Goal: Information Seeking & Learning: Learn about a topic

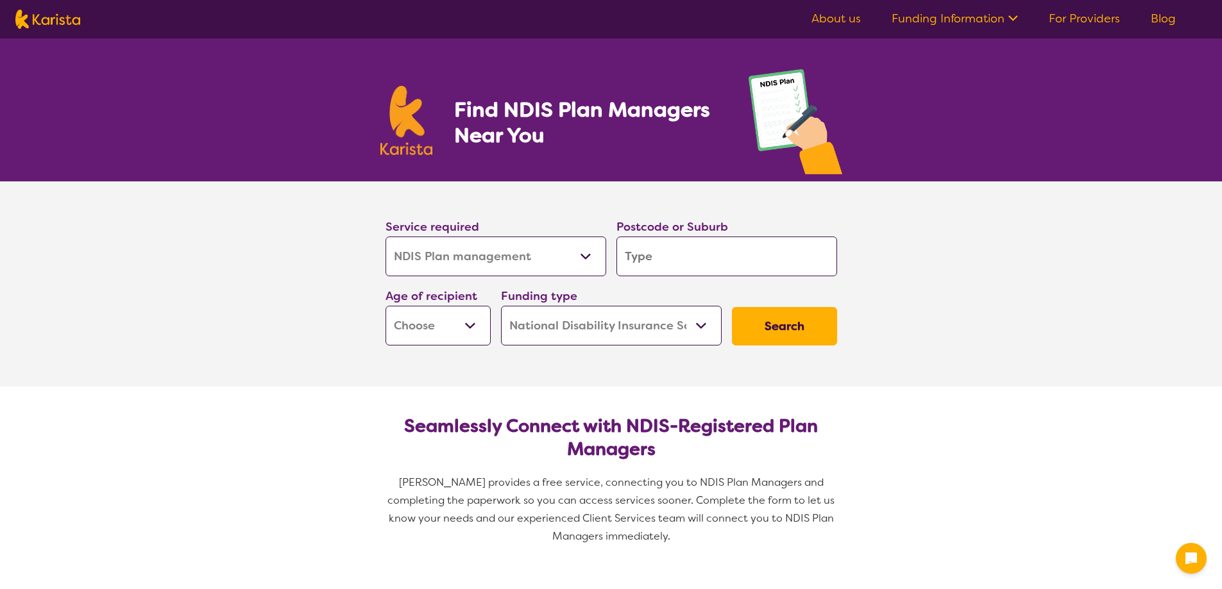
select select "NDIS Plan management"
select select "NDIS"
select select "NDIS Plan management"
select select "NDIS"
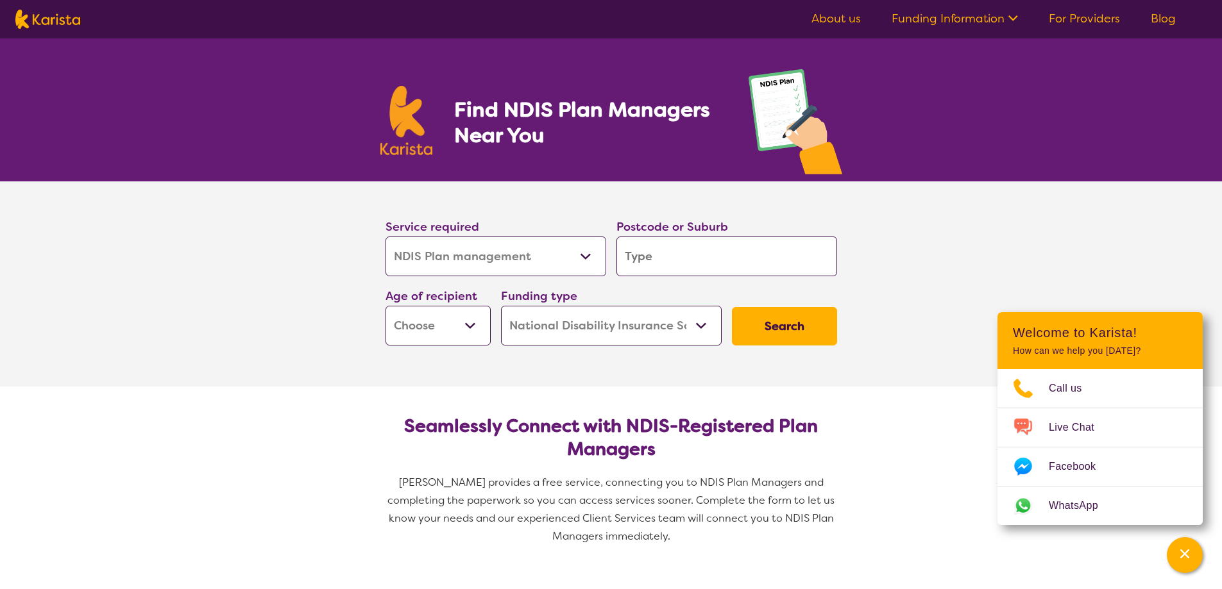
click at [584, 261] on select "Allied Health Assistant Assessment (ADHD or Autism) Behaviour support Counselli…" at bounding box center [495, 257] width 221 height 40
select select "NDIS Support Coordination"
click at [385, 237] on select "Allied Health Assistant Assessment (ADHD or Autism) Behaviour support Counselli…" at bounding box center [495, 257] width 221 height 40
select select "NDIS Support Coordination"
click at [757, 266] on input "search" at bounding box center [726, 257] width 221 height 40
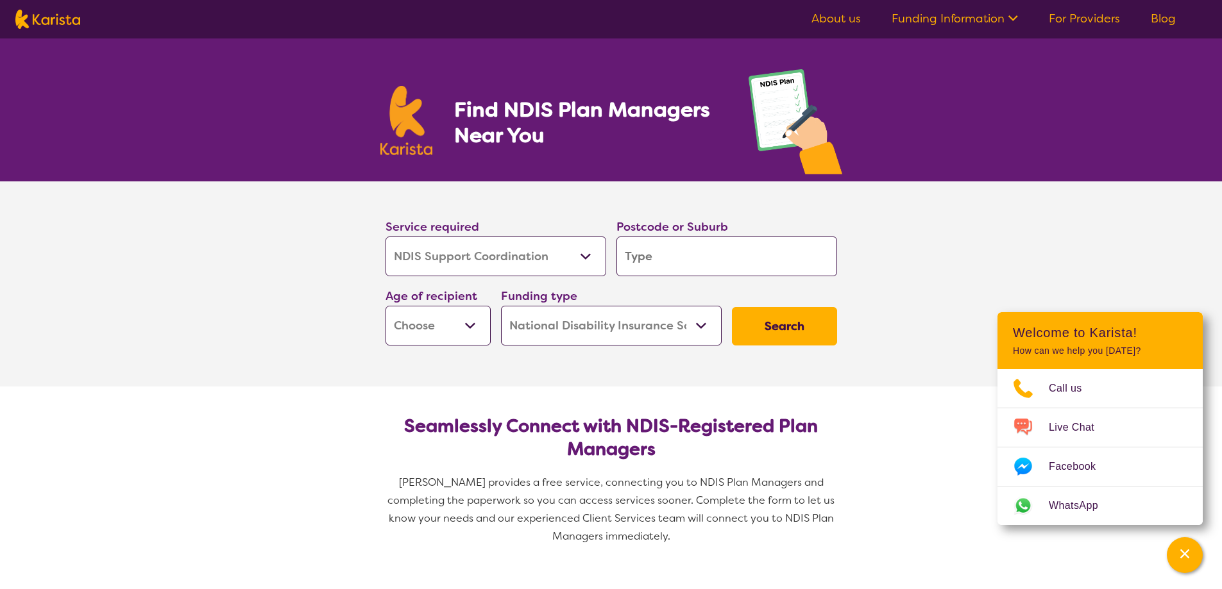
type input "2"
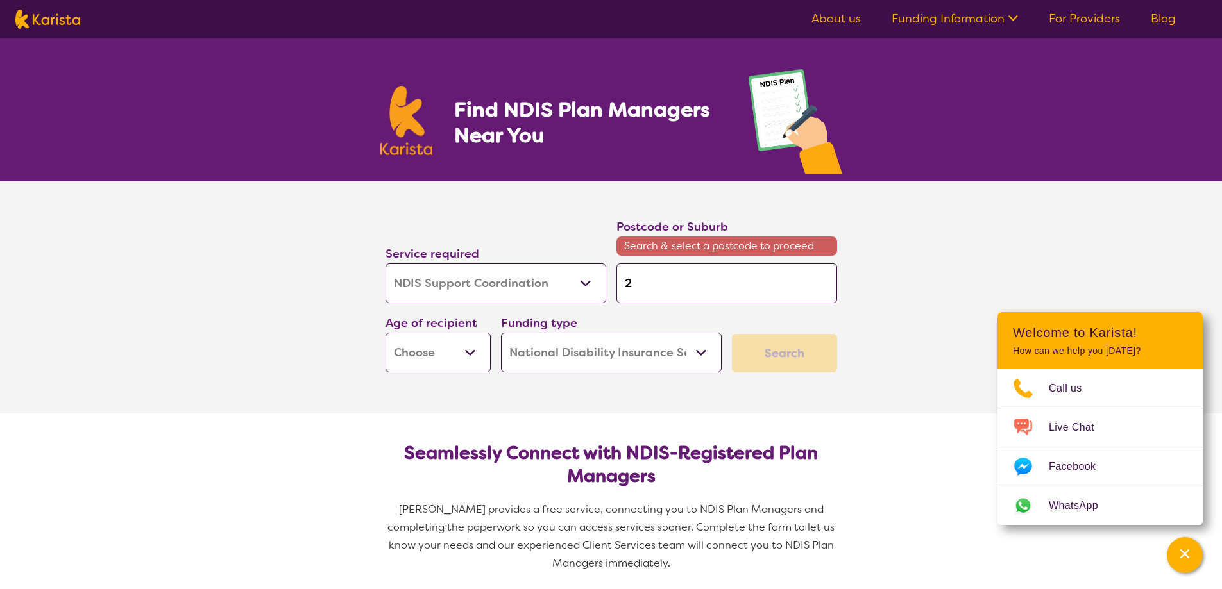
type input "22"
type input "225"
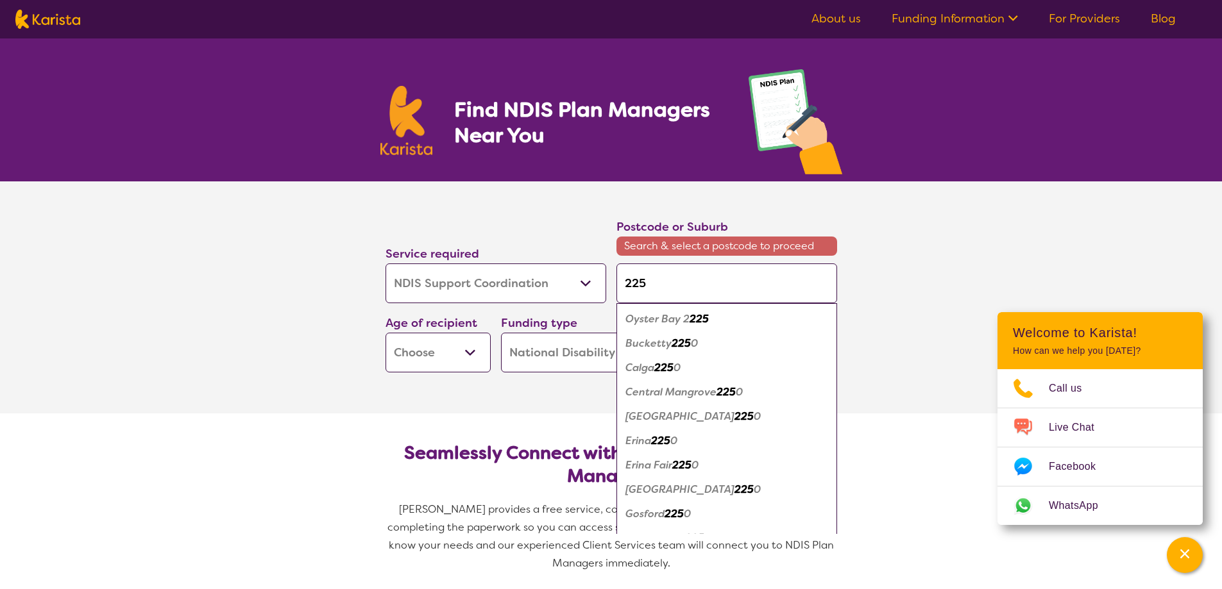
type input "22"
type input "226"
type input "2263"
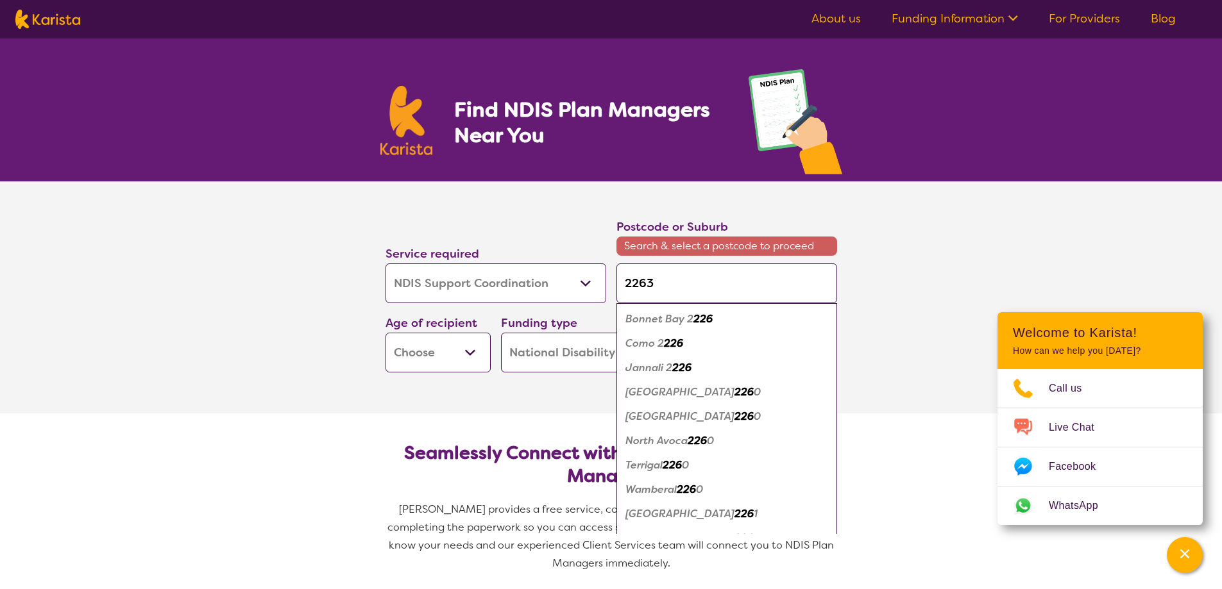
type input "2263"
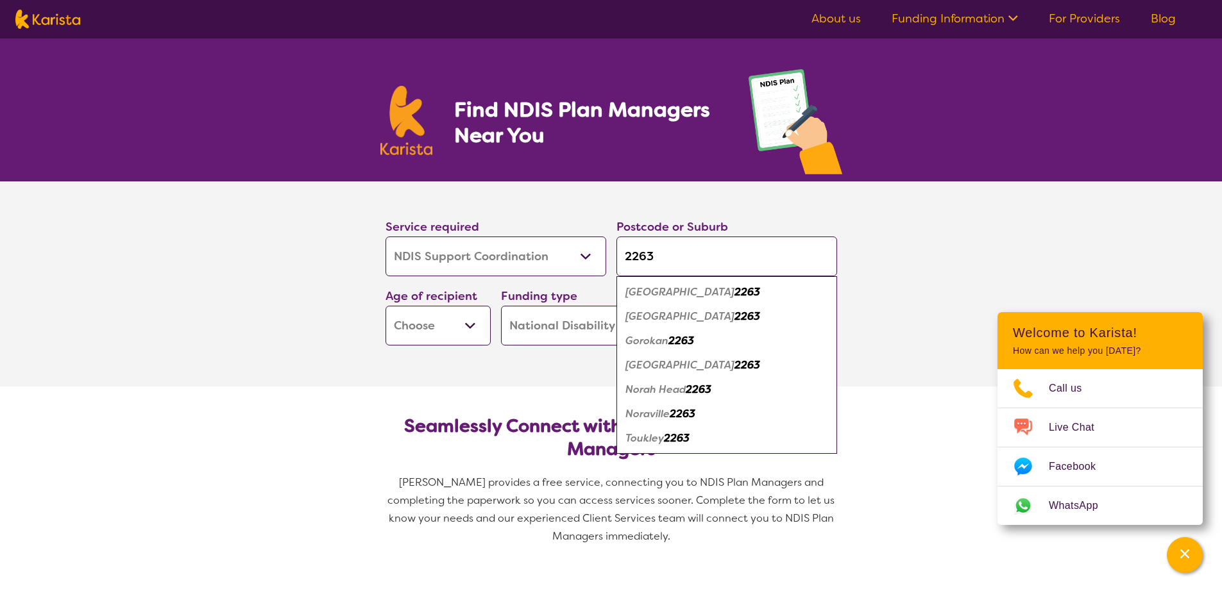
click at [659, 267] on input "2263" at bounding box center [726, 257] width 221 height 40
type input "226"
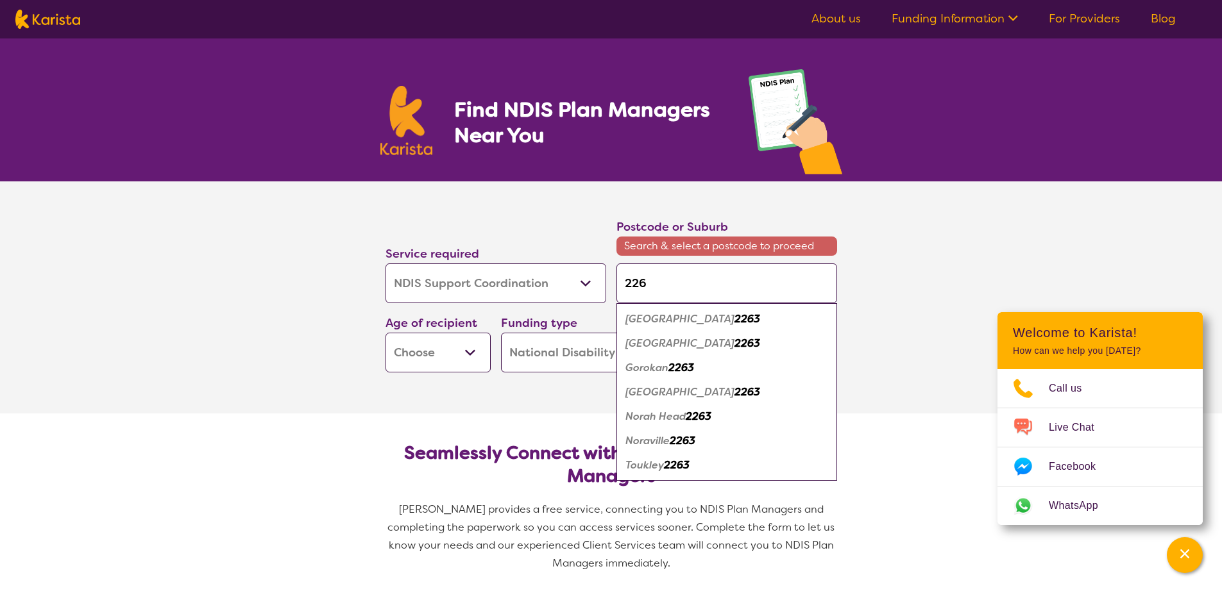
type input "22"
type input "2"
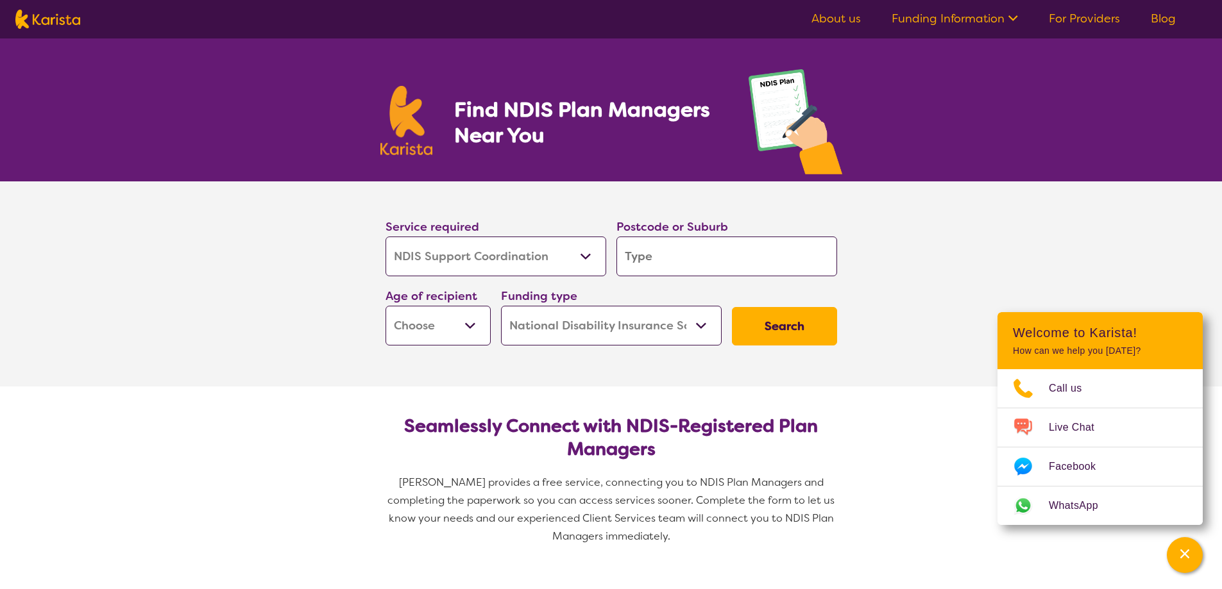
type input "g"
type input "go"
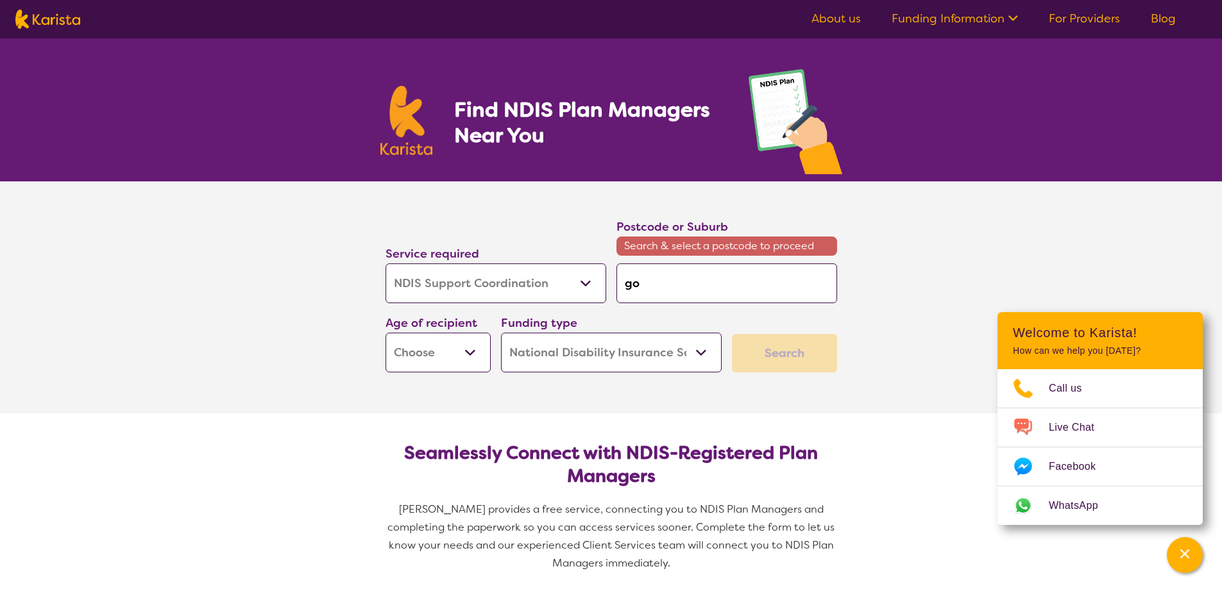
type input "gor"
type input "goro"
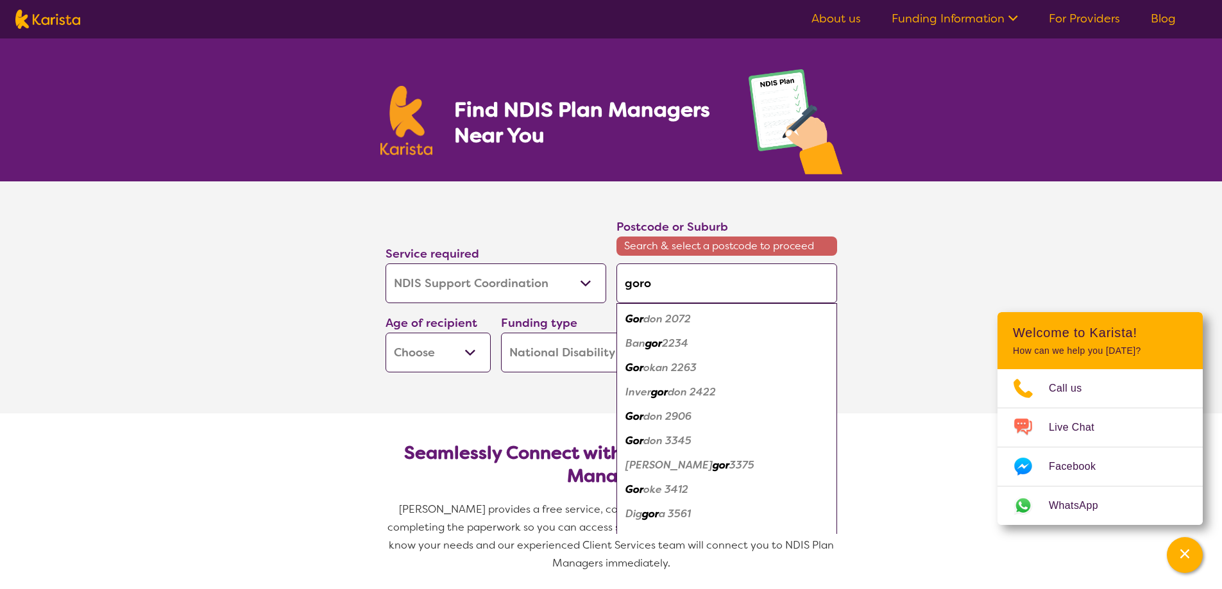
type input "gorok"
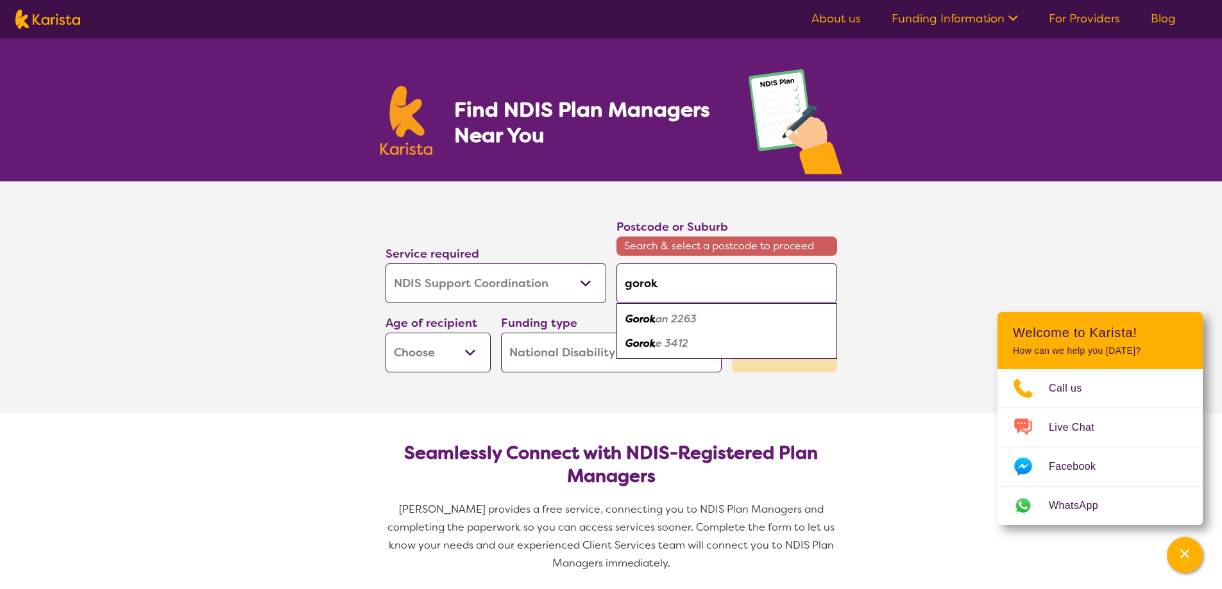
click at [659, 323] on em "an 2263" at bounding box center [675, 318] width 41 height 13
type input "2263"
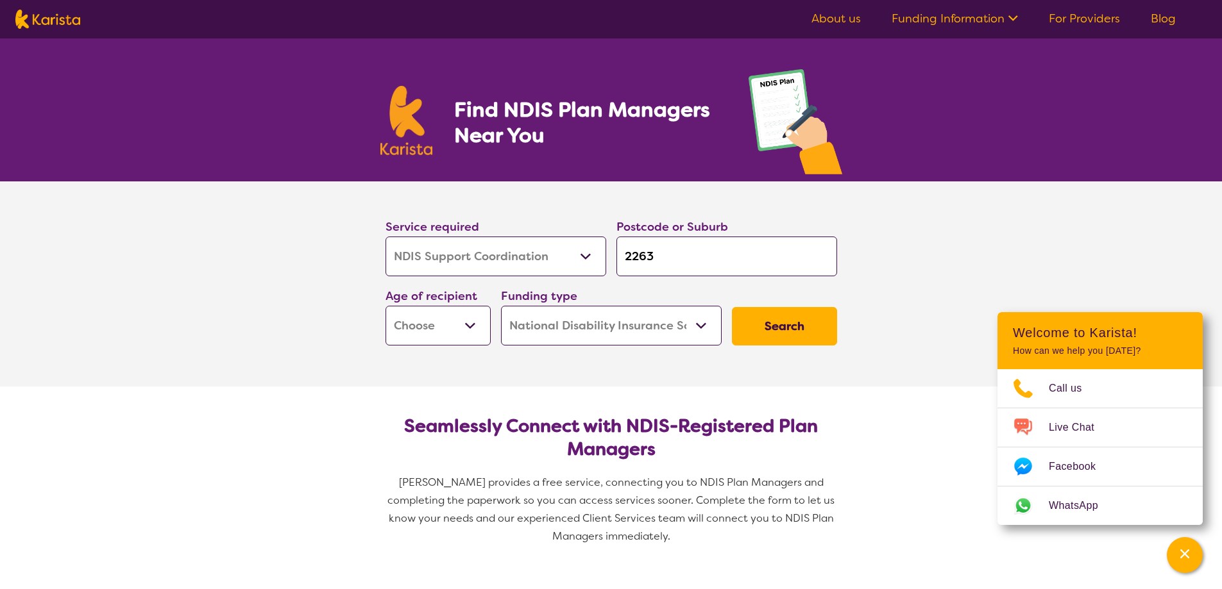
click at [451, 327] on select "Early Childhood - 0 to 9 Child - 10 to 11 Adolescent - 12 to 17 Adult - 18 to 6…" at bounding box center [437, 326] width 105 height 40
select select "AD"
click at [385, 306] on select "Early Childhood - 0 to 9 Child - 10 to 11 Adolescent - 12 to 17 Adult - 18 to 6…" at bounding box center [437, 326] width 105 height 40
select select "AD"
click at [645, 324] on select "Home Care Package (HCP) National Disability Insurance Scheme (NDIS) I don't know" at bounding box center [611, 326] width 221 height 40
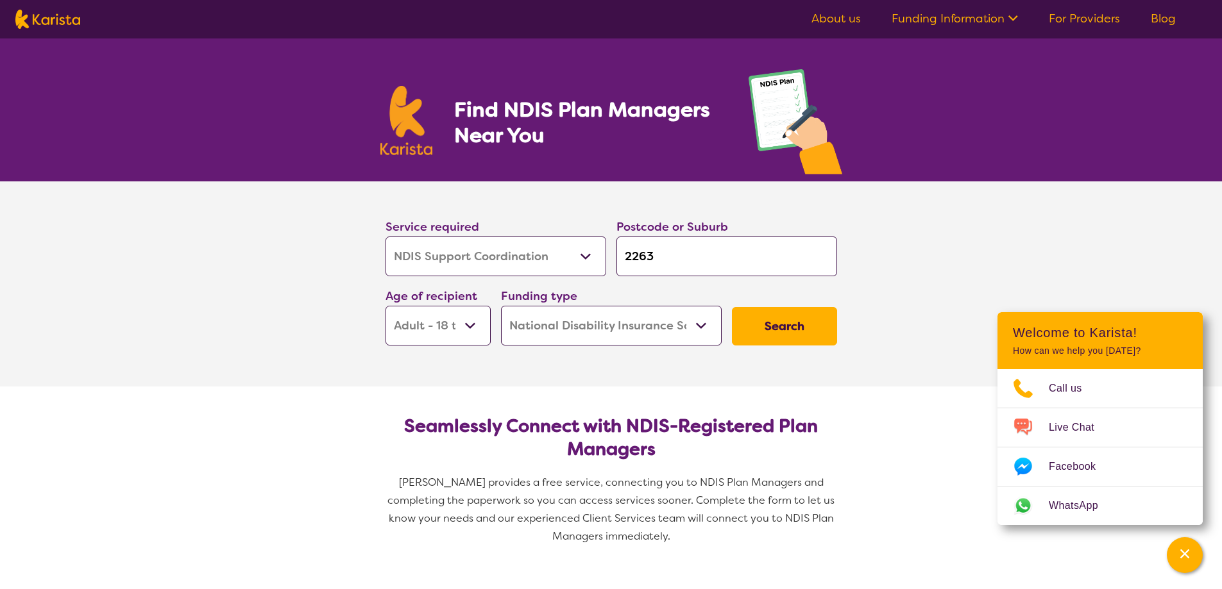
click at [501, 306] on select "Home Care Package (HCP) National Disability Insurance Scheme (NDIS) I don't know" at bounding box center [611, 326] width 221 height 40
click at [779, 328] on button "Search" at bounding box center [784, 326] width 105 height 38
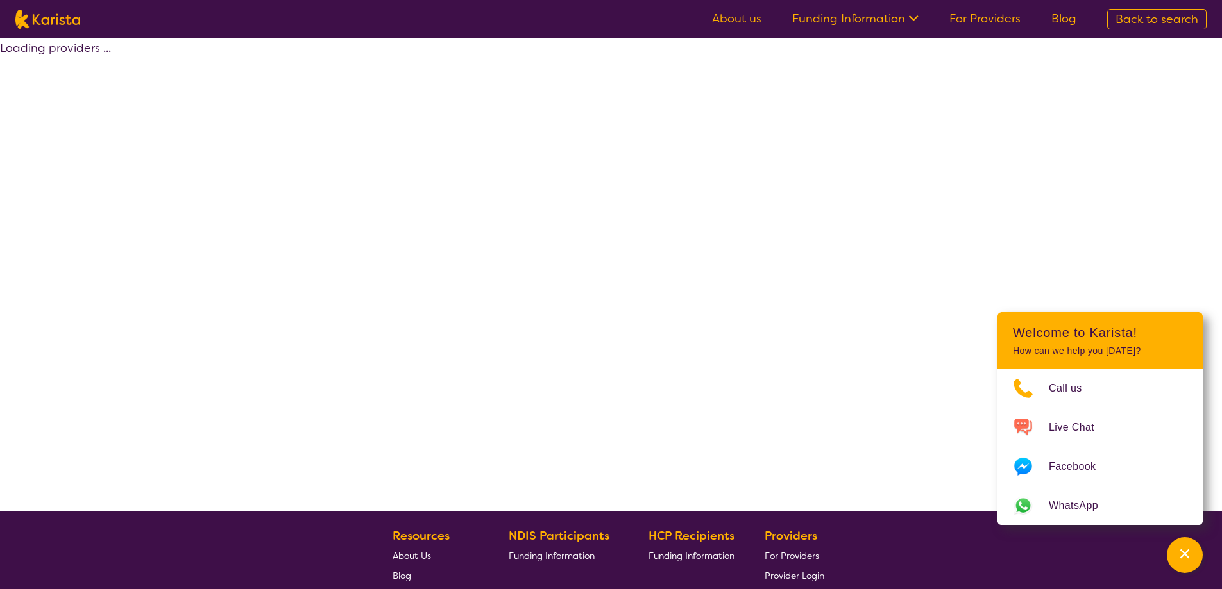
select select "NDIS"
select select "NDIS Support Coordination"
select select "AD"
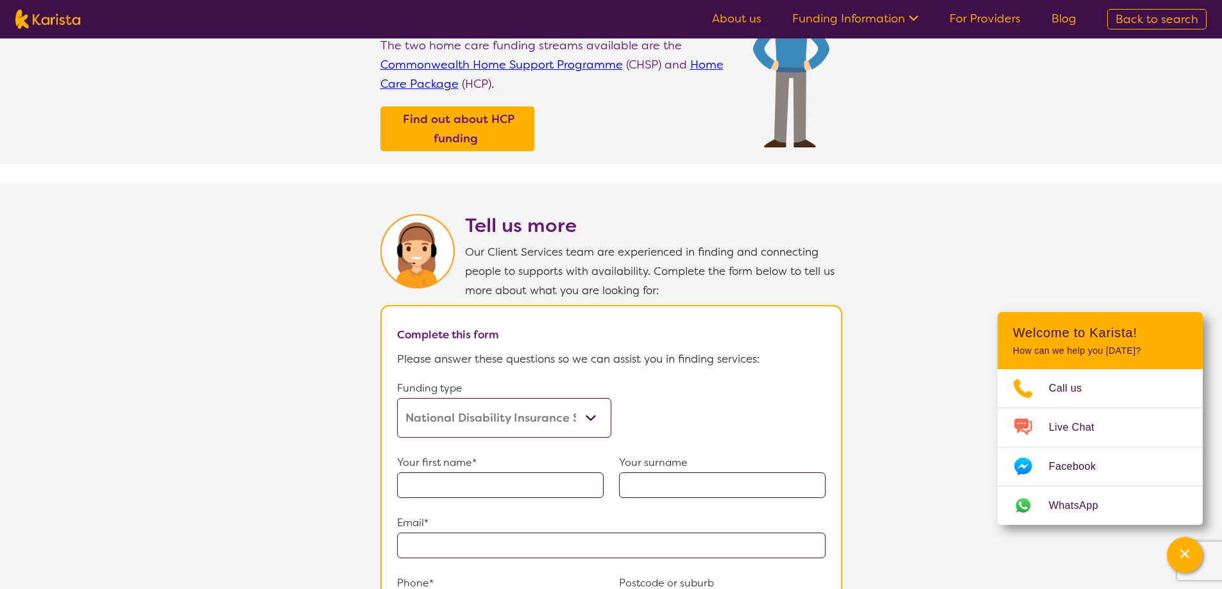
scroll to position [513, 0]
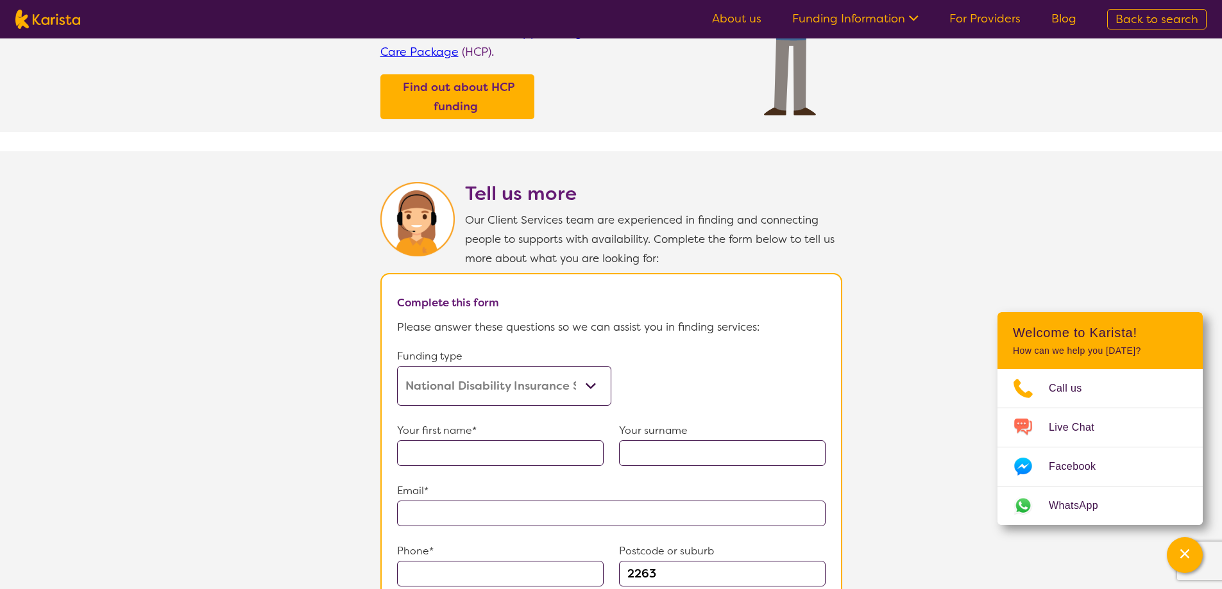
click at [589, 375] on select "Home Care Package (HCP) Home Care Package - Level 1 Home Care Package - Level 2…" at bounding box center [504, 386] width 214 height 40
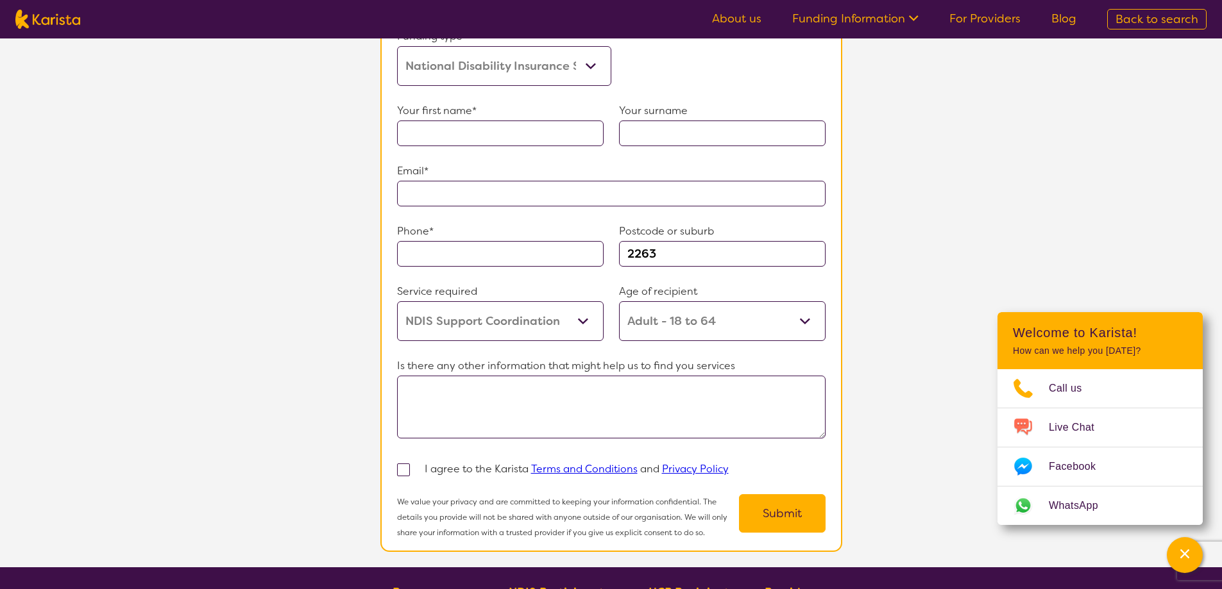
scroll to position [834, 0]
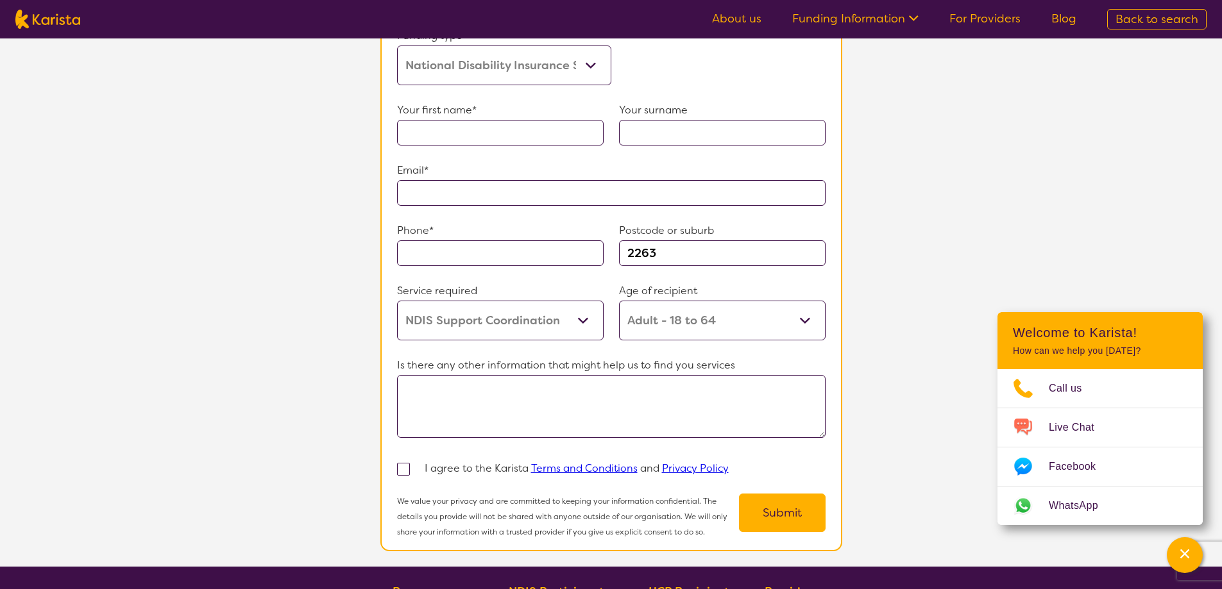
click at [580, 311] on select "Allied Health Assistant Assessment (ADHD or Autism) Behaviour support Counselli…" at bounding box center [500, 321] width 206 height 40
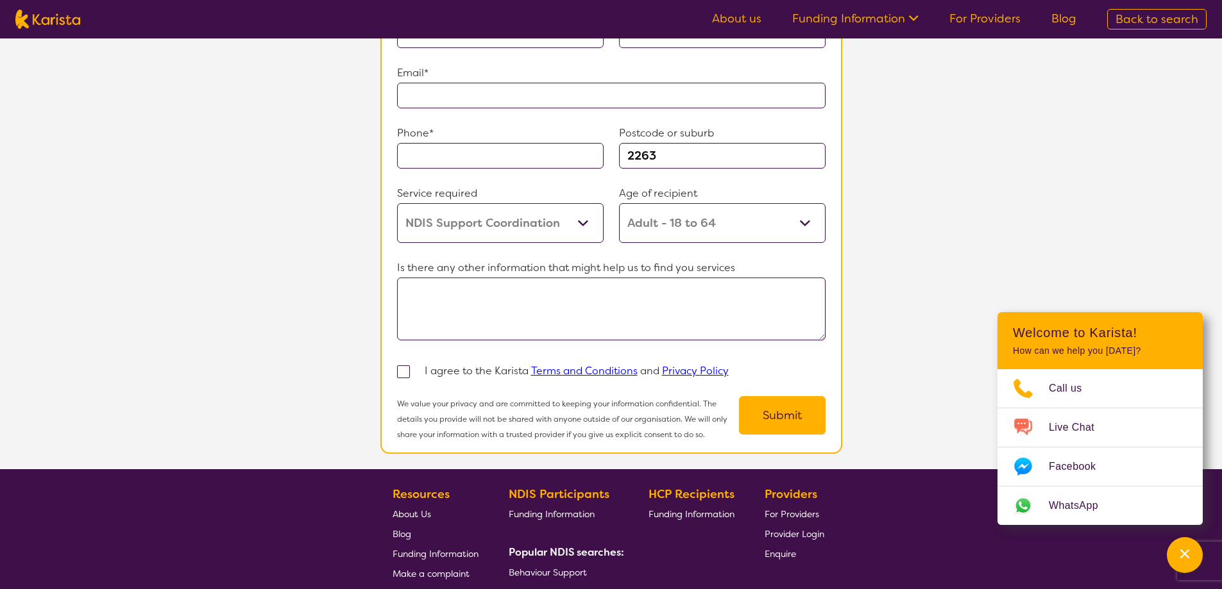
scroll to position [1113, 0]
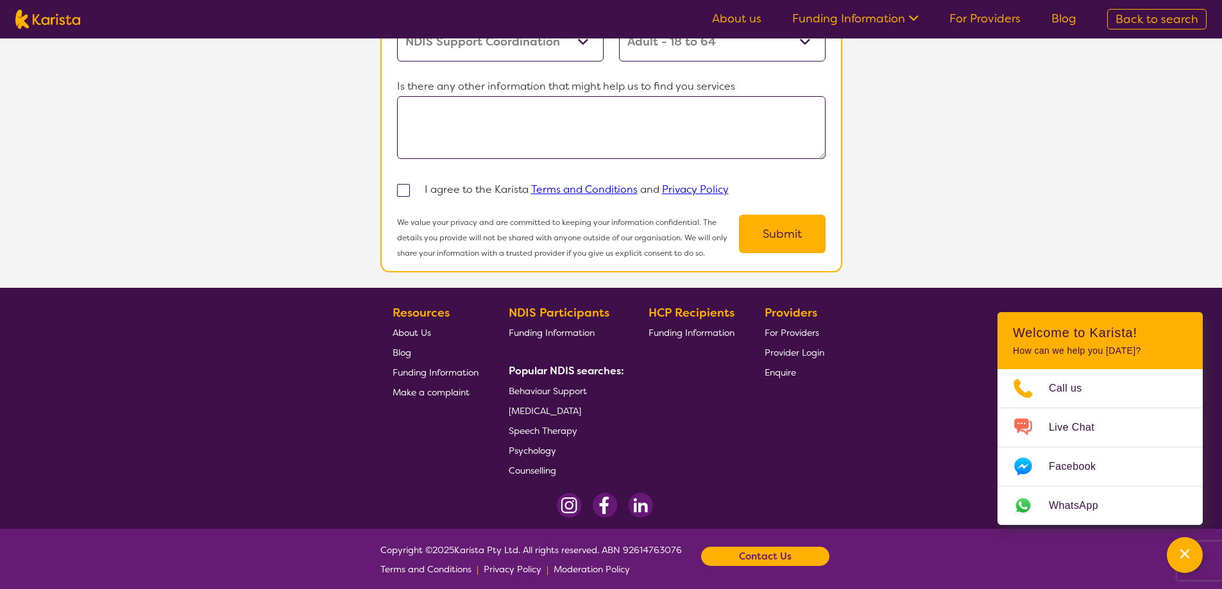
click at [409, 327] on span "About Us" at bounding box center [411, 333] width 38 height 12
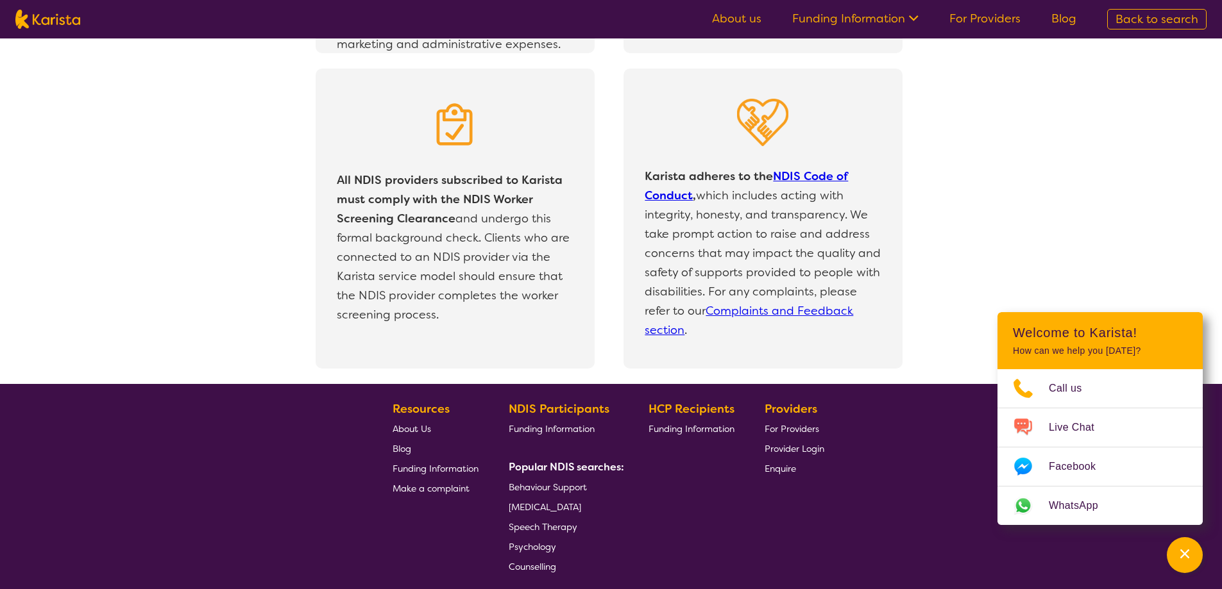
scroll to position [2693, 0]
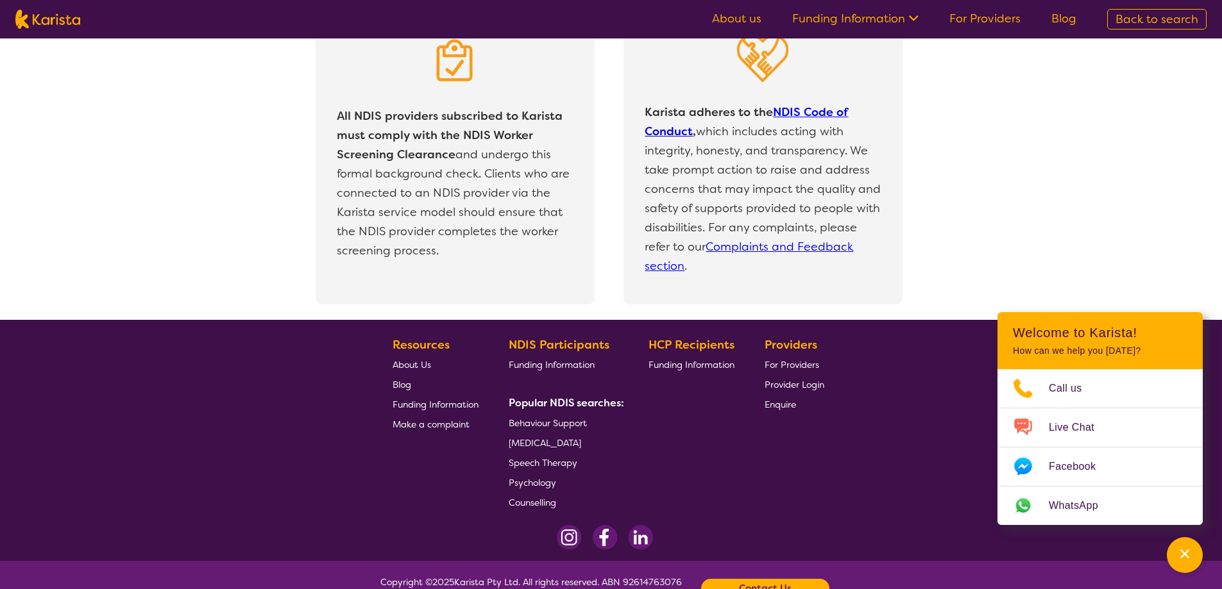
click at [407, 404] on span "Funding Information" at bounding box center [435, 405] width 86 height 12
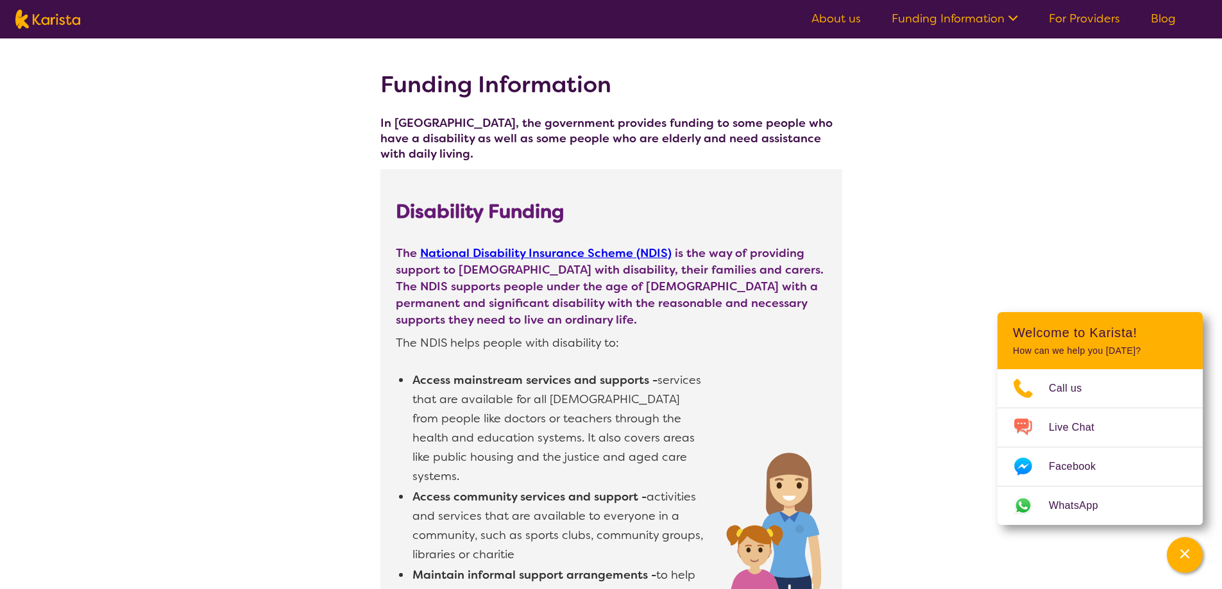
click at [55, 25] on img at bounding box center [47, 19] width 65 height 19
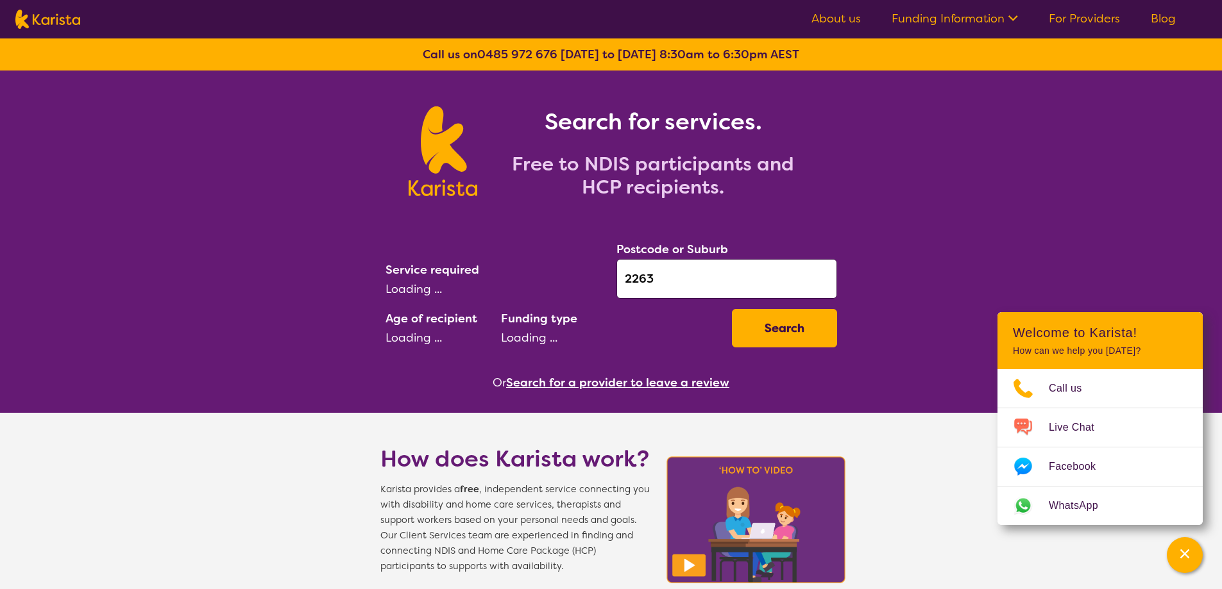
select select "NDIS Support Coordination"
select select "AD"
select select "NDIS"
